Goal: Information Seeking & Learning: Learn about a topic

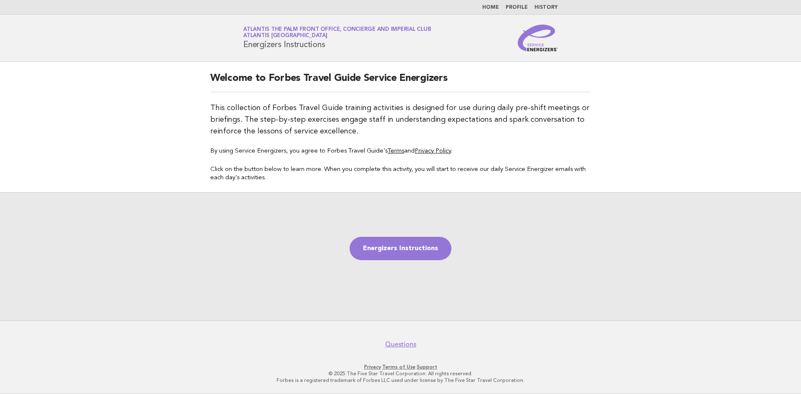
click at [492, 7] on link "Home" at bounding box center [490, 7] width 17 height 5
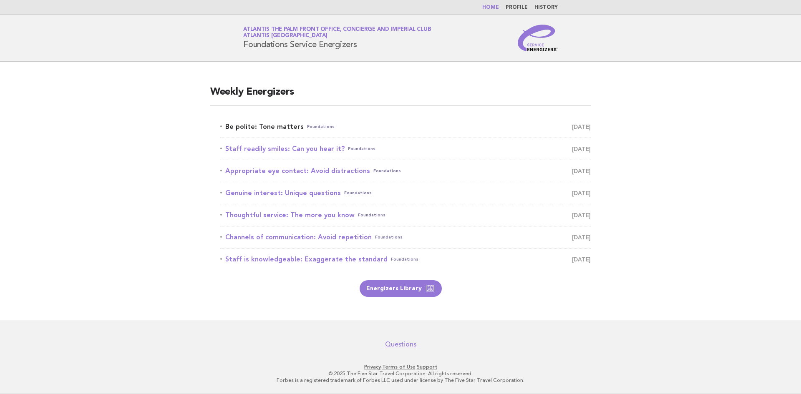
click at [274, 132] on link "Be polite: Tone matters Foundations [DATE]" at bounding box center [405, 127] width 370 height 12
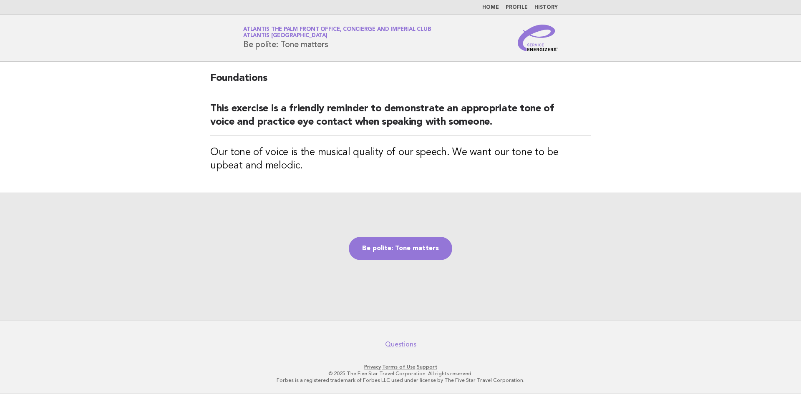
drag, startPoint x: 242, startPoint y: 45, endPoint x: 332, endPoint y: 43, distance: 90.5
click at [332, 43] on div "Service Energizers Atlantis The Palm Front Office, Concierge and Imperial Club …" at bounding box center [400, 38] width 338 height 27
copy h1 "Be polite: Tone matters"
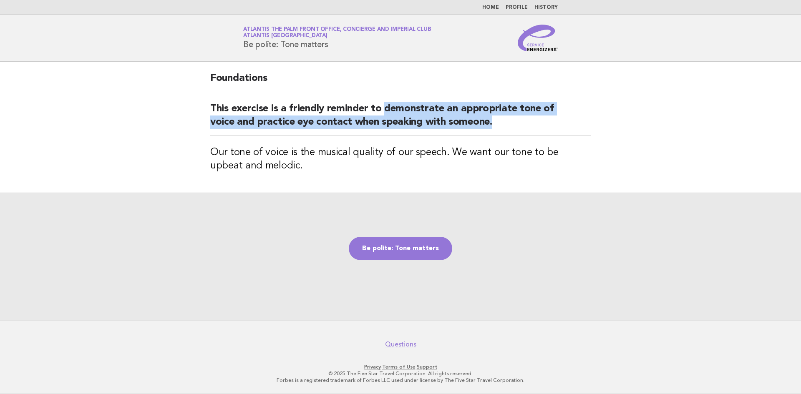
drag, startPoint x: 387, startPoint y: 107, endPoint x: 498, endPoint y: 124, distance: 112.2
click at [498, 124] on h2 "This exercise is a friendly reminder to demonstrate an appropriate tone of voic…" at bounding box center [400, 119] width 380 height 34
copy h2 "demonstrate an appropriate tone of voice and practice eye contact when speaking…"
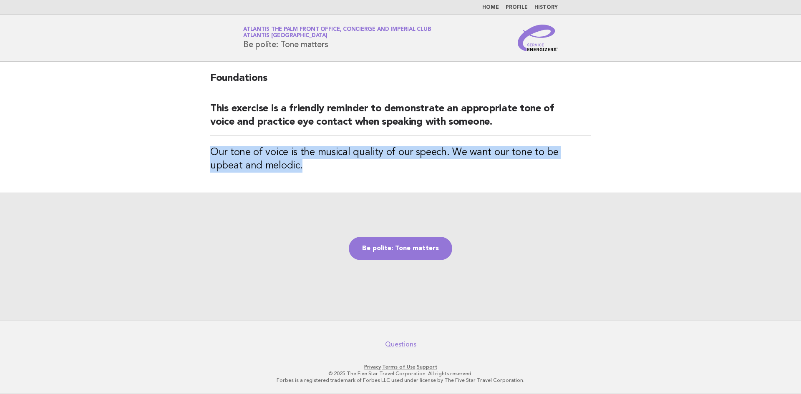
drag, startPoint x: 196, startPoint y: 150, endPoint x: 269, endPoint y: 166, distance: 73.9
click at [269, 166] on main "Foundations This exercise is a friendly reminder to demonstrate an appropriate …" at bounding box center [400, 191] width 801 height 259
copy h3 "Our tone of voice is the musical quality of our speech. We want our tone to be …"
click at [425, 250] on link "Be polite: Tone matters" at bounding box center [400, 248] width 103 height 23
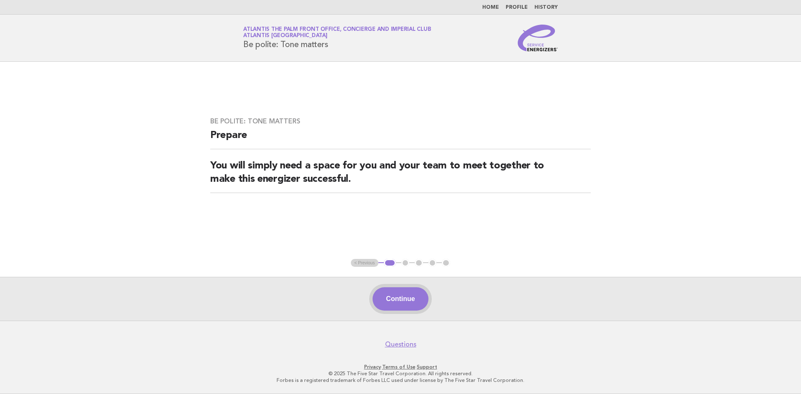
click at [409, 308] on button "Continue" at bounding box center [399, 298] width 55 height 23
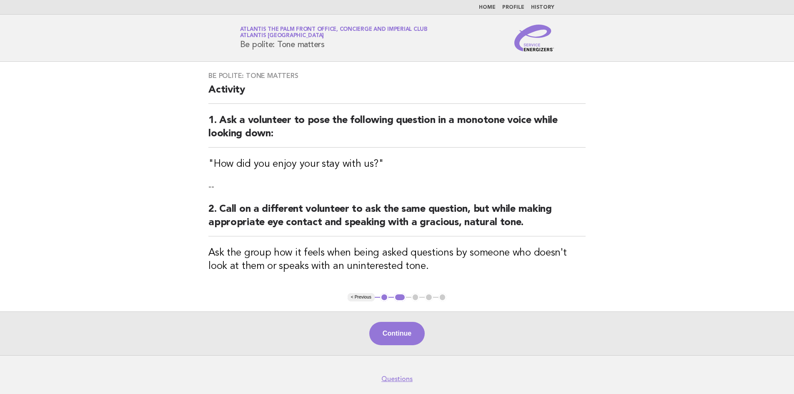
scroll to position [34, 0]
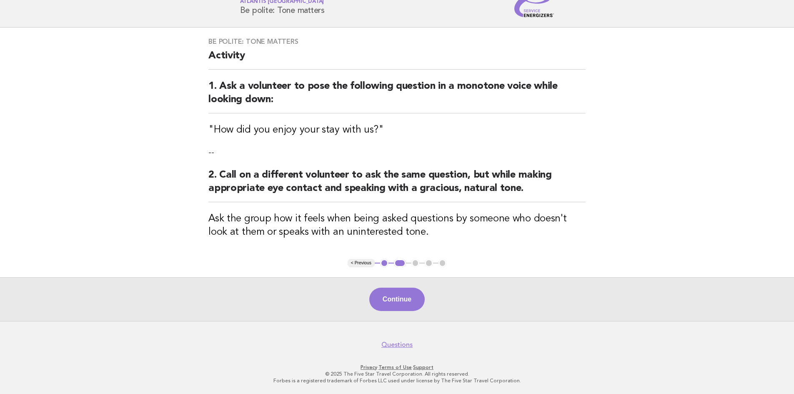
click at [404, 298] on button "Continue" at bounding box center [396, 299] width 55 height 23
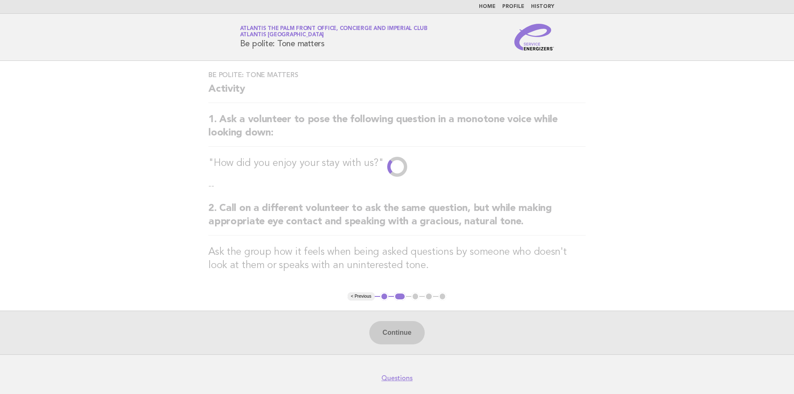
scroll to position [0, 0]
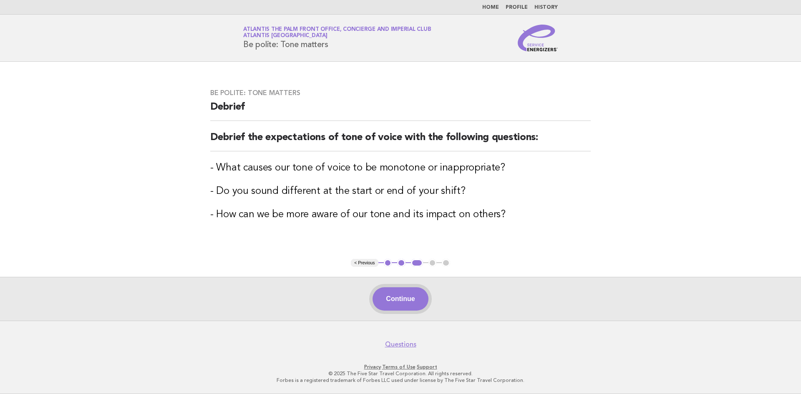
click at [404, 297] on button "Continue" at bounding box center [399, 298] width 55 height 23
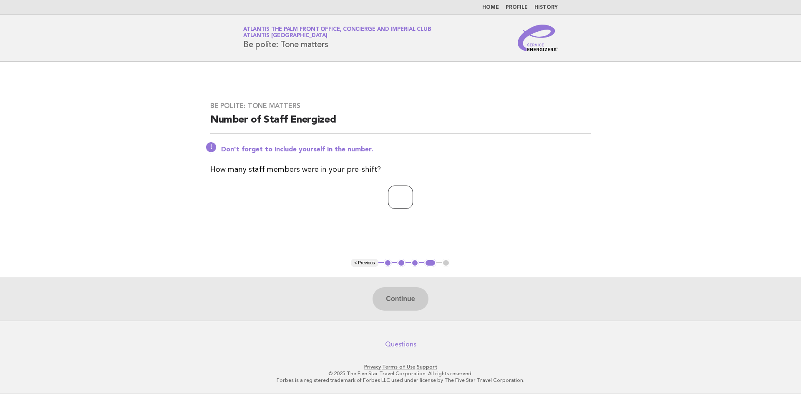
click at [400, 205] on input "number" at bounding box center [400, 197] width 25 height 23
type input "*"
click at [380, 297] on button "Continue" at bounding box center [399, 298] width 55 height 23
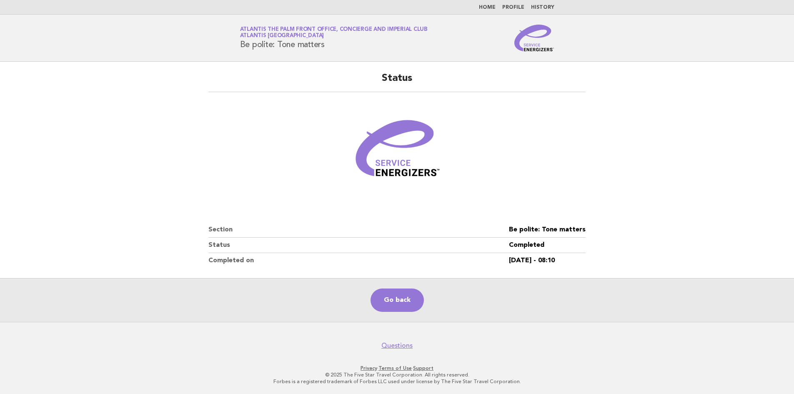
click at [617, 206] on main "Status Section Be polite: Tone matters Status Completed Completed on 20/Sep/202…" at bounding box center [397, 192] width 794 height 260
